Goal: Book appointment/travel/reservation

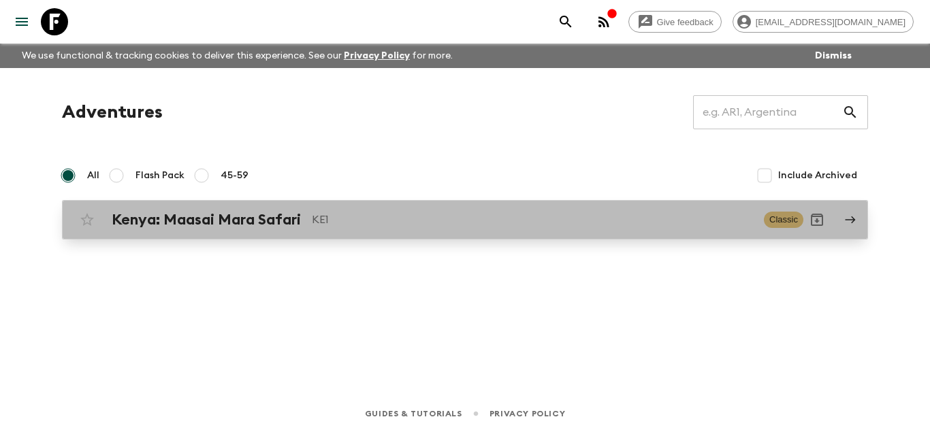
click at [266, 225] on h2 "Kenya: Maasai Mara Safari" at bounding box center [206, 220] width 189 height 18
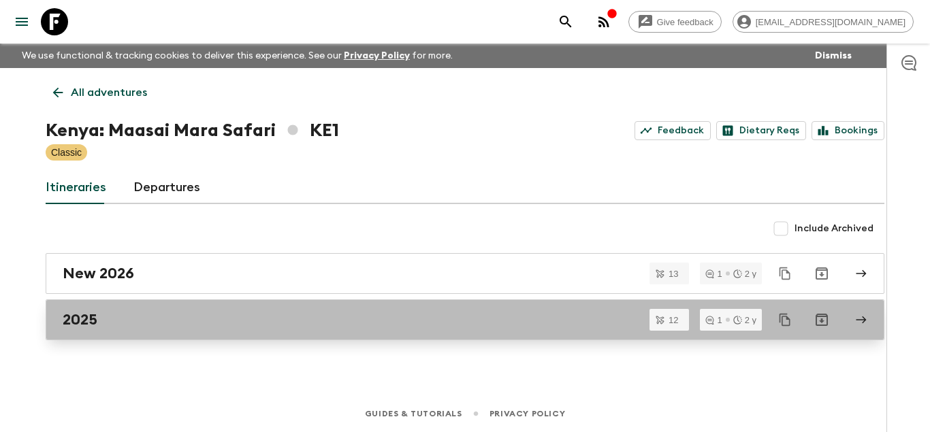
click at [99, 323] on div "2025" at bounding box center [452, 320] width 779 height 18
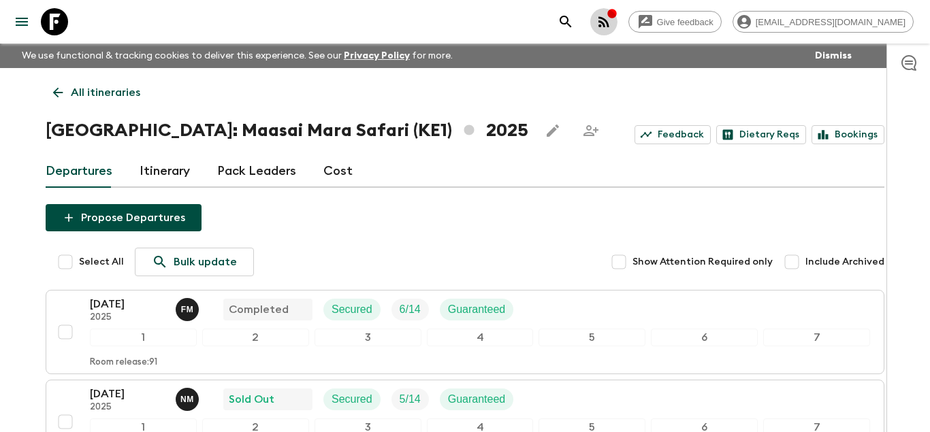
click at [612, 25] on icon "button" at bounding box center [604, 22] width 16 height 16
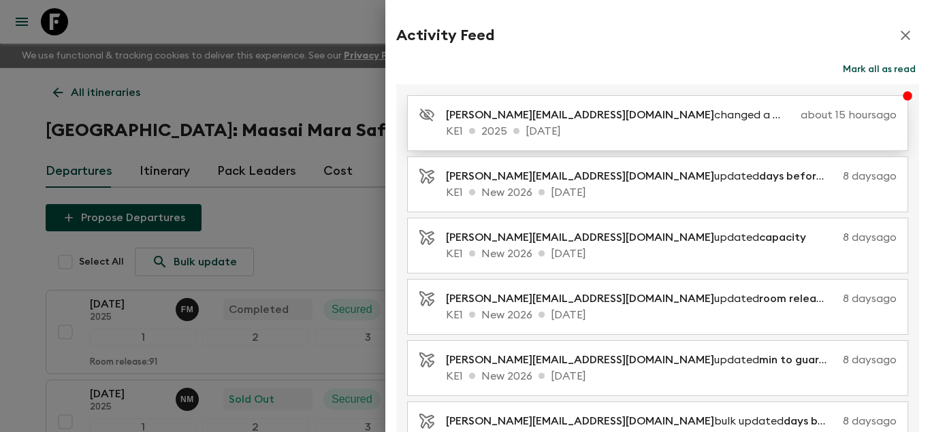
click at [635, 123] on p "KE1 2025 [DATE]" at bounding box center [671, 131] width 451 height 16
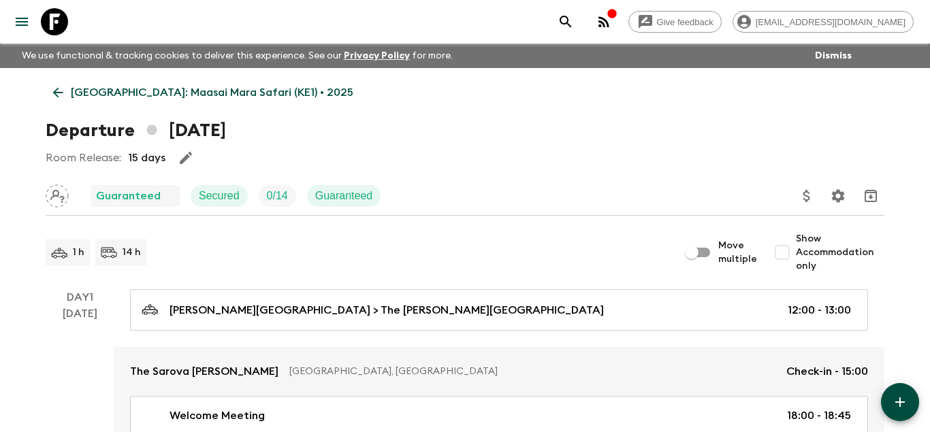
click at [20, 20] on icon "menu" at bounding box center [22, 22] width 16 height 16
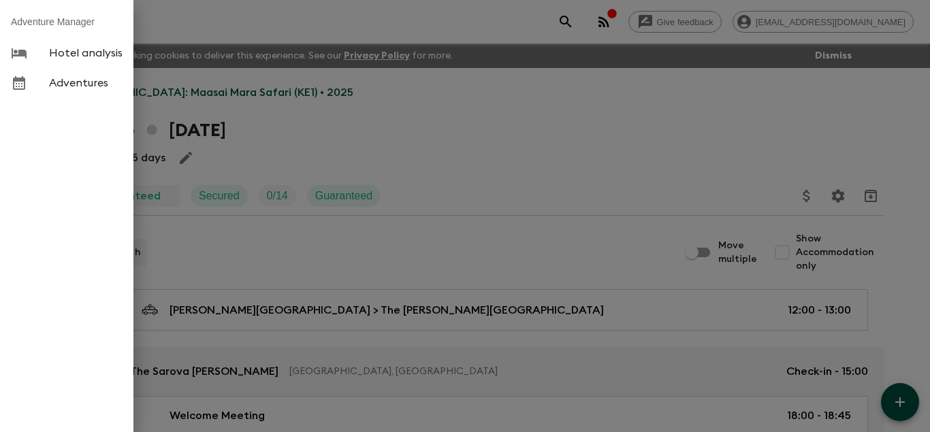
click at [76, 87] on span "Adventures" at bounding box center [86, 83] width 74 height 14
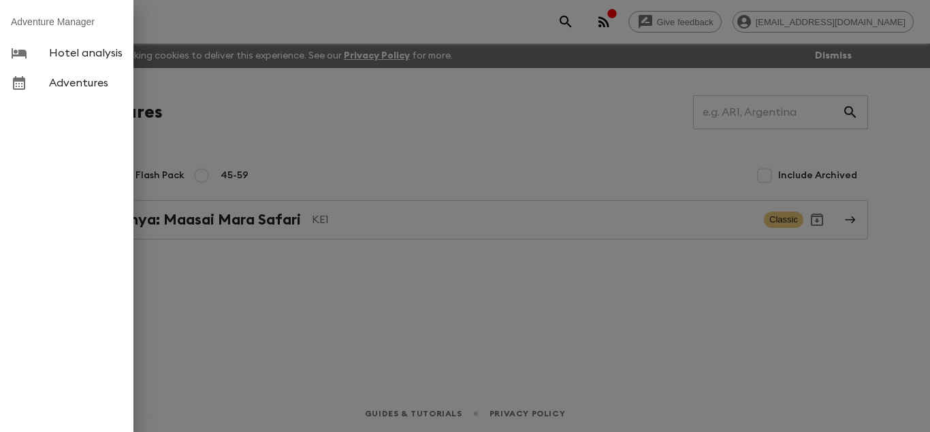
click at [255, 217] on div at bounding box center [465, 216] width 930 height 432
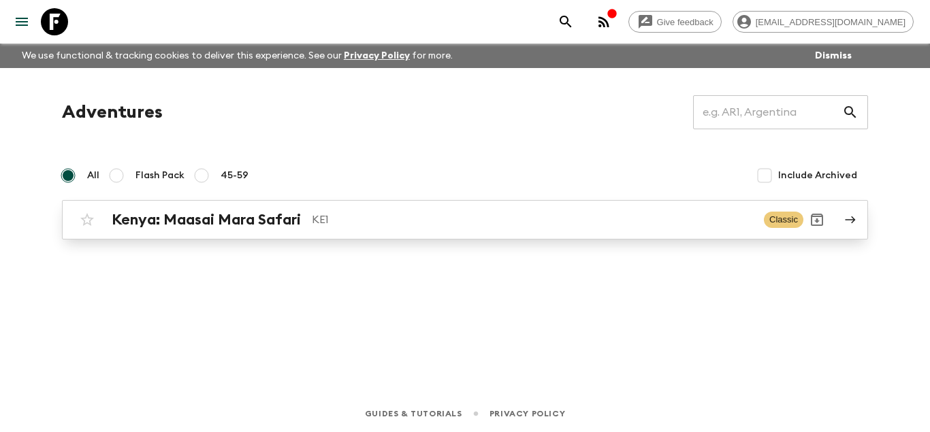
click at [209, 221] on h2 "Kenya: Maasai Mara Safari" at bounding box center [206, 220] width 189 height 18
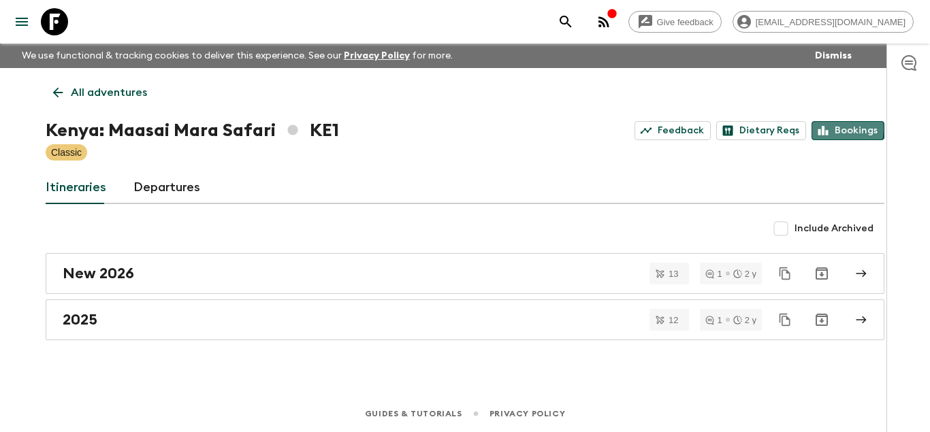
click at [837, 129] on link "Bookings" at bounding box center [848, 130] width 73 height 19
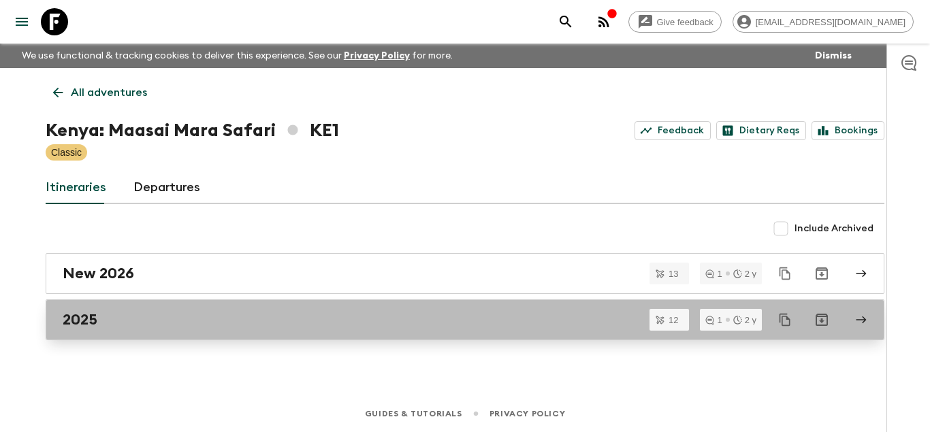
click at [163, 322] on div "2025" at bounding box center [452, 320] width 779 height 18
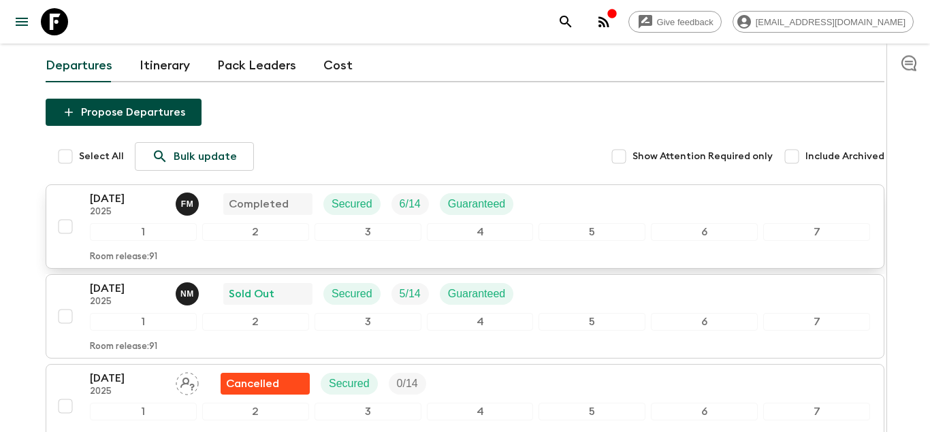
scroll to position [139, 0]
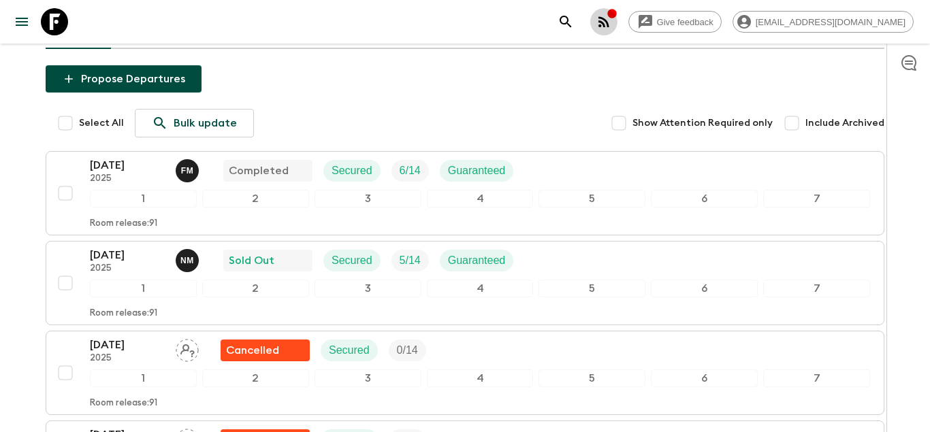
click at [618, 22] on button "button" at bounding box center [603, 21] width 27 height 27
